Goal: Information Seeking & Learning: Learn about a topic

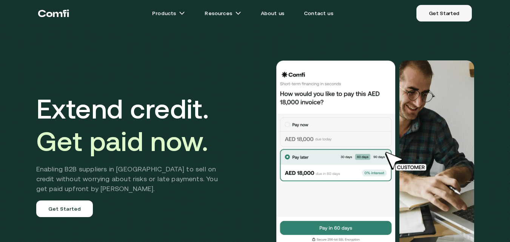
click at [448, 16] on link "Get Started" at bounding box center [445, 13] width 56 height 17
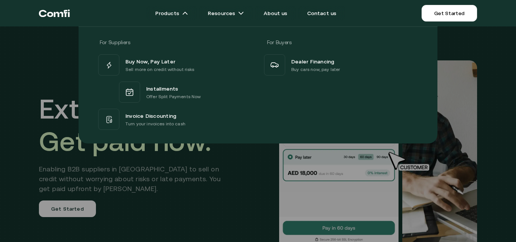
click at [205, 192] on div at bounding box center [258, 147] width 516 height 242
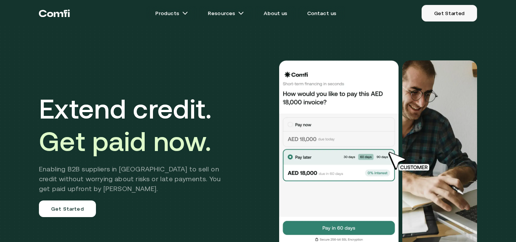
click at [453, 17] on link "Get Started" at bounding box center [450, 13] width 56 height 17
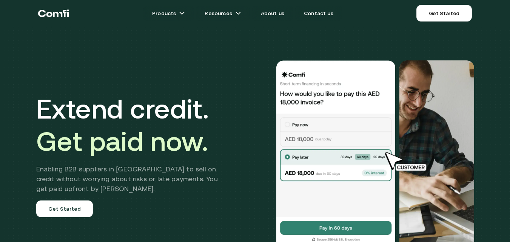
click at [342, 197] on img at bounding box center [336, 154] width 121 height 189
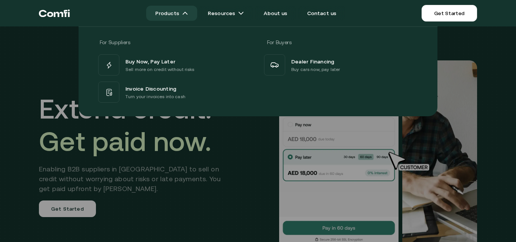
click at [186, 12] on img at bounding box center [185, 13] width 6 height 6
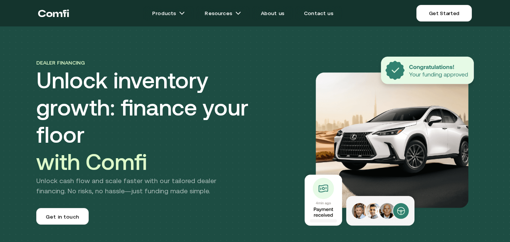
click at [60, 13] on icon "Return to the top of the Comfi home page" at bounding box center [53, 13] width 31 height 23
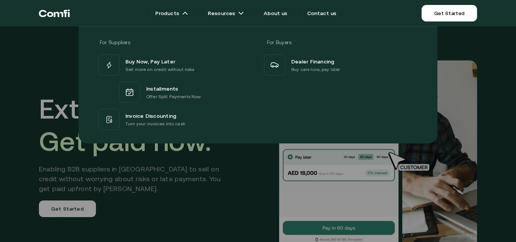
click at [159, 186] on div at bounding box center [258, 147] width 516 height 242
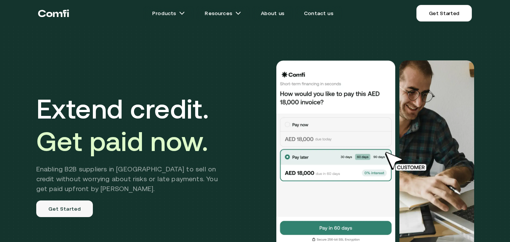
click at [75, 212] on link "Get Started" at bounding box center [64, 209] width 57 height 17
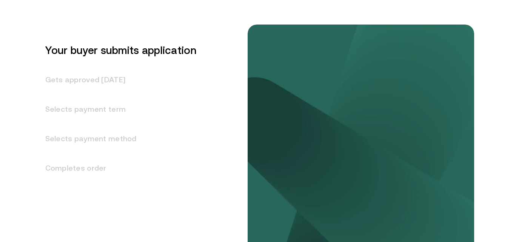
scroll to position [926, 0]
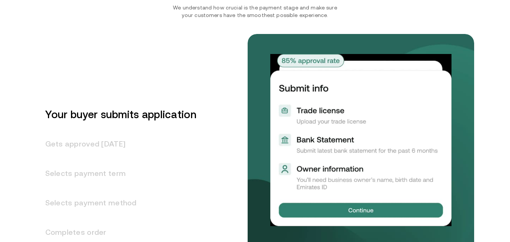
click at [169, 116] on h3 "Your buyer submits application" at bounding box center [116, 114] width 160 height 29
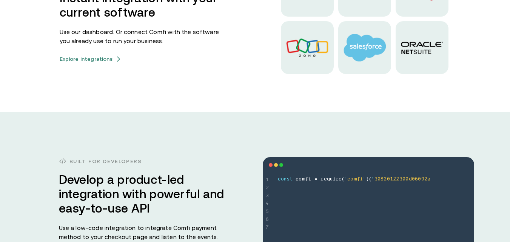
scroll to position [2191, 0]
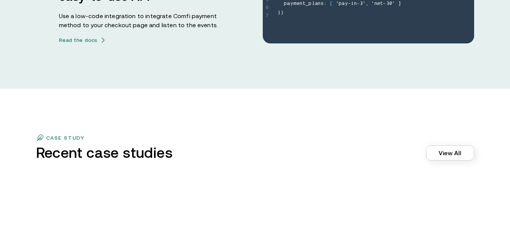
click at [454, 157] on link "View All" at bounding box center [450, 152] width 48 height 15
